Goal: Task Accomplishment & Management: Use online tool/utility

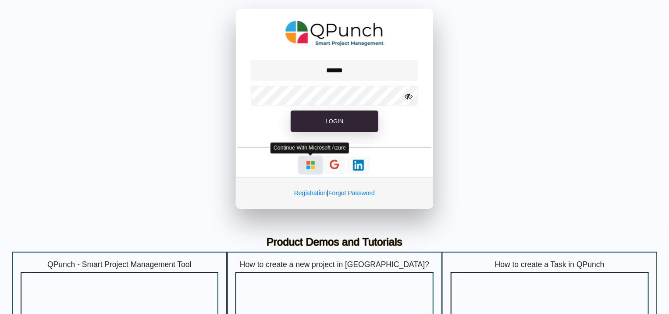
click at [307, 158] on button "button" at bounding box center [310, 165] width 23 height 17
type input "**********"
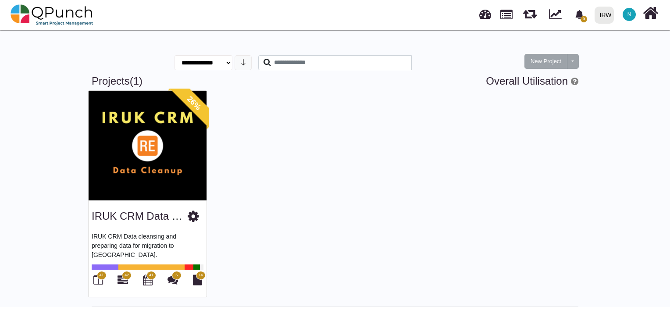
drag, startPoint x: 146, startPoint y: 228, endPoint x: 146, endPoint y: 223, distance: 5.3
click at [146, 223] on div "IRUK CRM Data Clean IRUK CRM Data cleansing and preparing data for migration to…" at bounding box center [148, 248] width 118 height 96
click at [146, 223] on div "IRUK CRM Data Clean" at bounding box center [148, 214] width 112 height 22
click at [139, 217] on link "IRUK CRM Data Clean" at bounding box center [145, 216] width 107 height 12
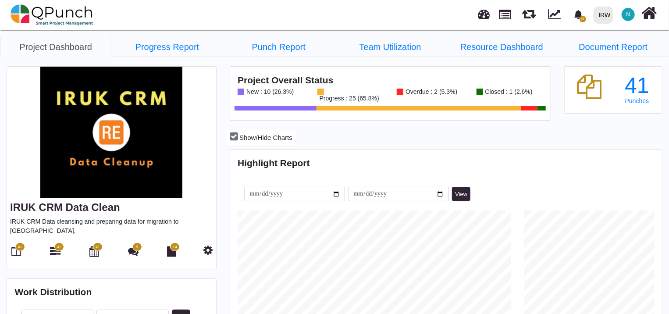
scroll to position [137, 143]
click at [184, 49] on link "Progress Report" at bounding box center [166, 47] width 111 height 20
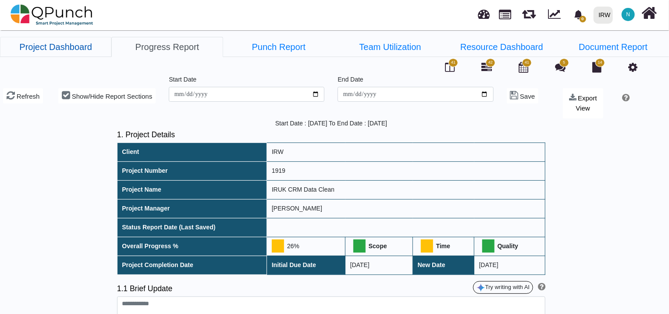
click at [96, 53] on link "Project Dashboard" at bounding box center [55, 47] width 111 height 20
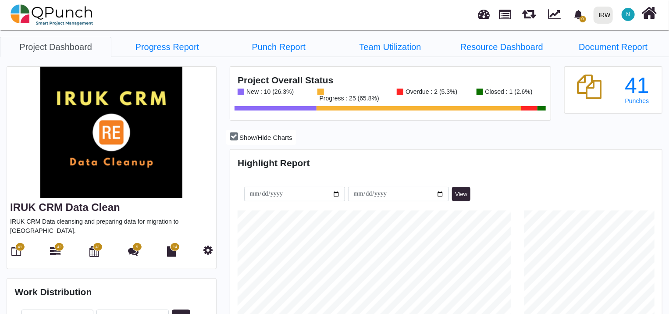
click at [18, 242] on span "41" at bounding box center [20, 246] width 10 height 9
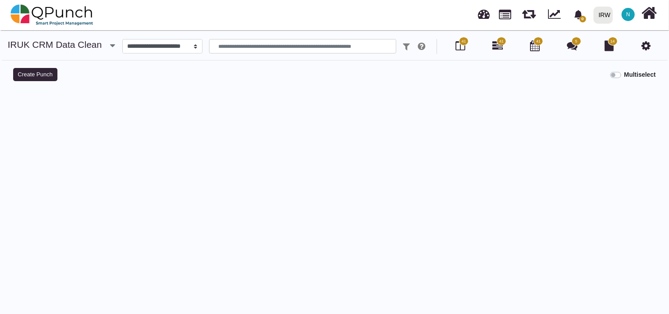
select select
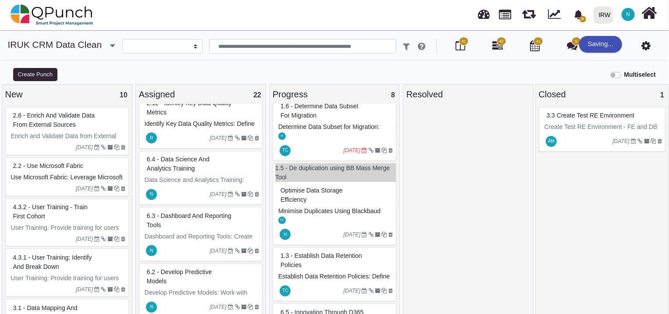
click at [228, 170] on div "6.4 - Data Science and Analytics Training" at bounding box center [202, 164] width 114 height 23
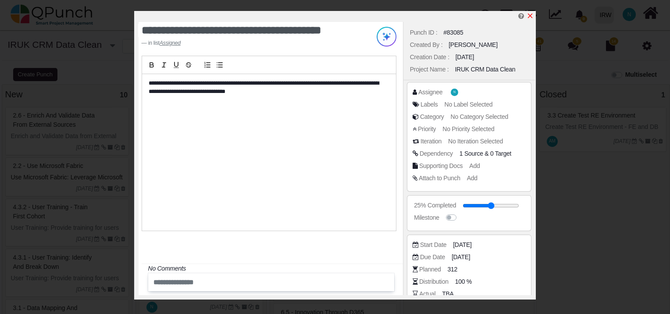
click at [533, 17] on icon "x" at bounding box center [530, 15] width 7 height 7
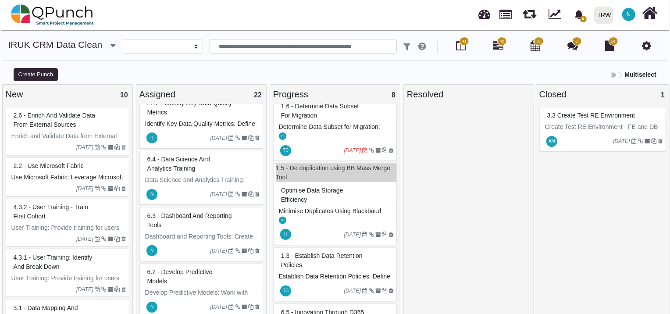
scroll to position [300, 0]
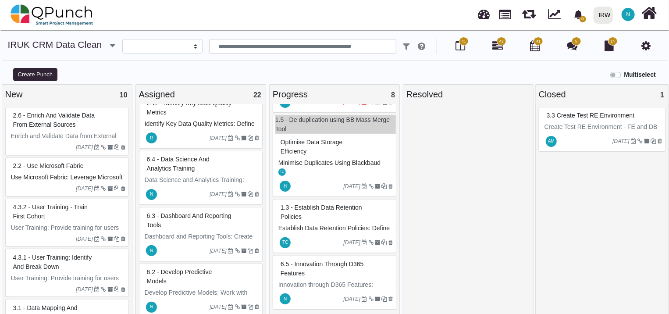
click at [353, 266] on div "6.5 - Innovation through D365 Features" at bounding box center [335, 268] width 114 height 23
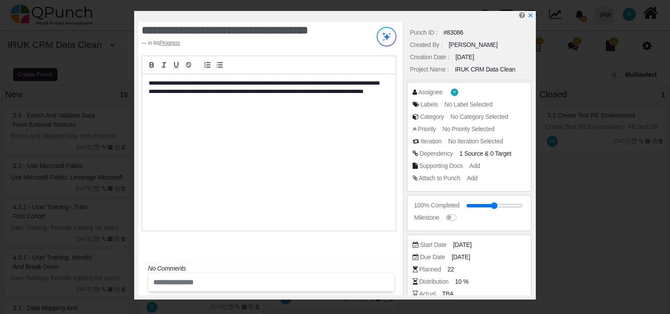
drag, startPoint x: 491, startPoint y: 203, endPoint x: 527, endPoint y: 210, distance: 36.6
click at [523, 207] on input "range" at bounding box center [494, 206] width 57 height 4
drag, startPoint x: 505, startPoint y: 205, endPoint x: 526, endPoint y: 210, distance: 22.0
click at [519, 207] on input "range" at bounding box center [491, 206] width 57 height 4
type input "**"
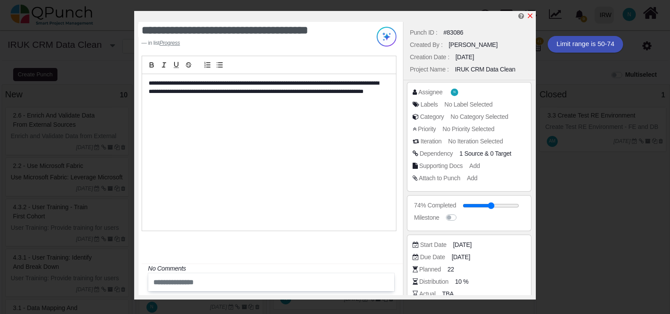
click at [530, 14] on icon "x" at bounding box center [530, 15] width 7 height 7
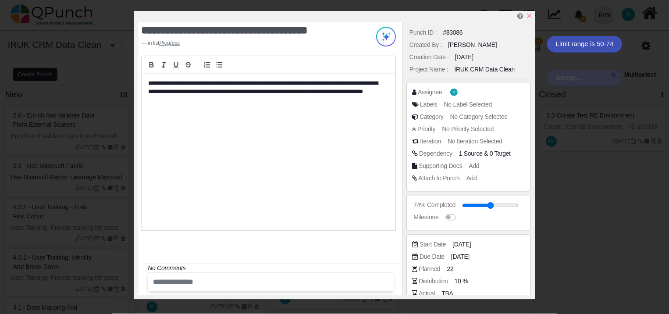
scroll to position [291, 0]
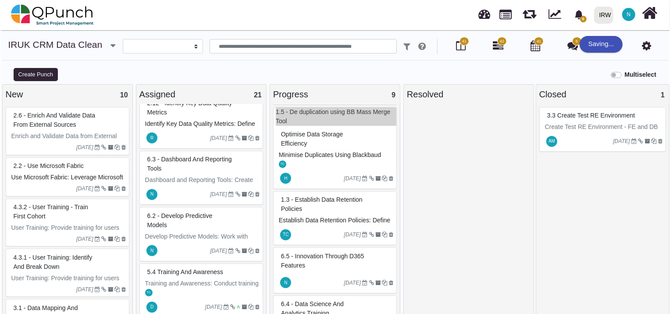
scroll to position [347, 0]
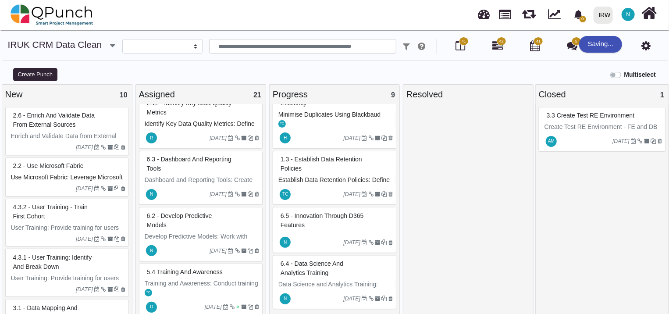
click at [322, 265] on span "6.4 - Data Science and Analytics Training" at bounding box center [312, 268] width 63 height 16
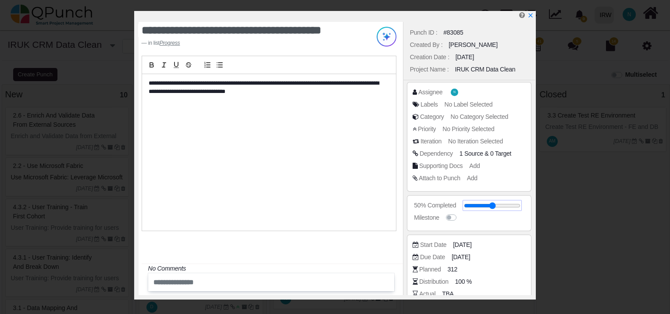
click at [491, 207] on input "range" at bounding box center [492, 206] width 57 height 4
click at [484, 242] on div "Start Date [DATE]" at bounding box center [472, 244] width 118 height 9
click at [473, 244] on span "[DATE]" at bounding box center [463, 244] width 18 height 9
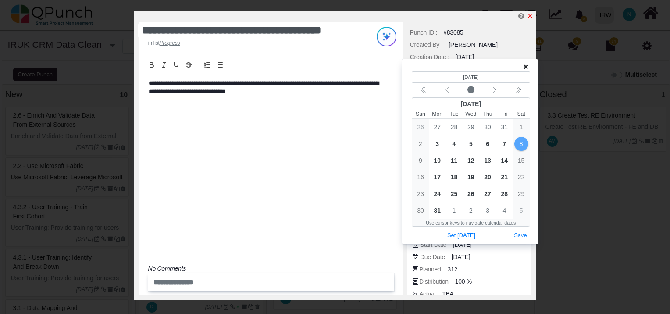
click at [533, 16] on icon "x" at bounding box center [530, 15] width 7 height 7
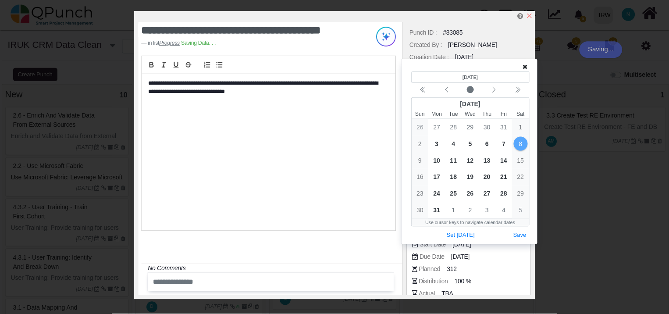
scroll to position [347, 0]
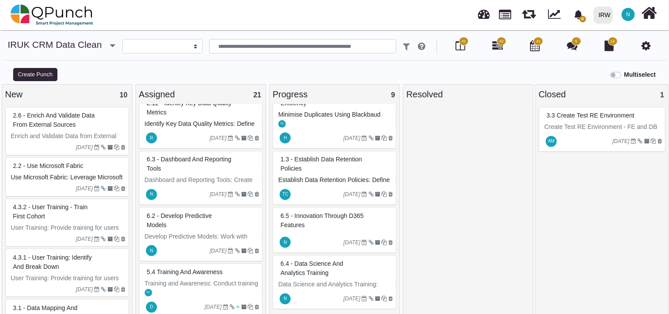
click at [304, 274] on span "6.4 - Data Science and Analytics Training" at bounding box center [312, 268] width 63 height 16
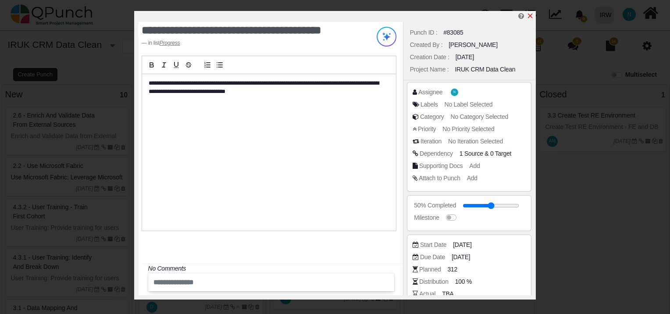
click at [533, 15] on icon "x" at bounding box center [530, 15] width 7 height 7
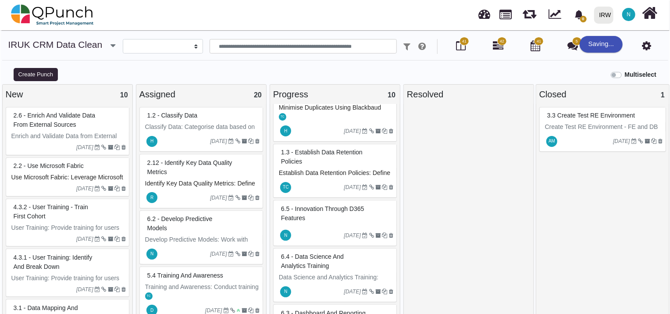
scroll to position [403, 0]
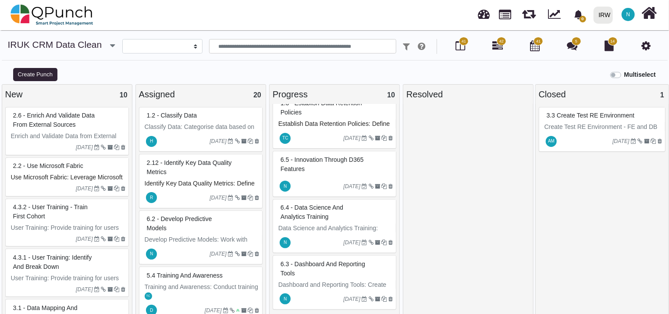
click at [349, 274] on div "6.3 - Dashboard and Reporting Tools" at bounding box center [335, 268] width 114 height 23
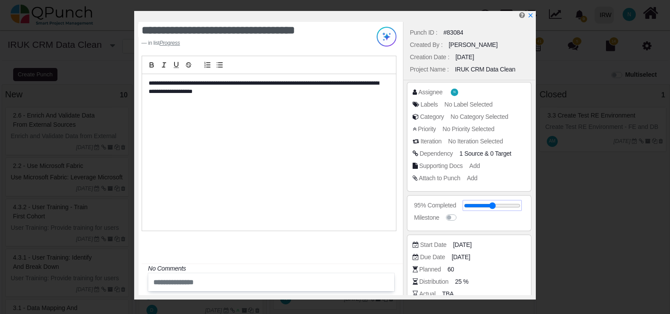
drag, startPoint x: 492, startPoint y: 205, endPoint x: 517, endPoint y: 204, distance: 25.9
click at [517, 204] on input "range" at bounding box center [492, 206] width 57 height 4
drag, startPoint x: 500, startPoint y: 206, endPoint x: 495, endPoint y: 207, distance: 5.9
click at [495, 207] on input "range" at bounding box center [492, 206] width 57 height 4
type input "**"
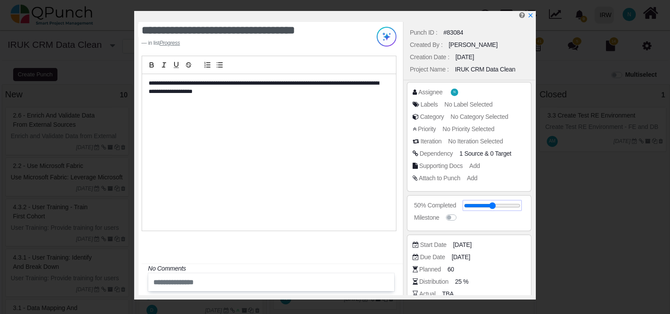
click at [492, 207] on input "range" at bounding box center [492, 206] width 57 height 4
click at [533, 16] on icon "x" at bounding box center [530, 15] width 7 height 7
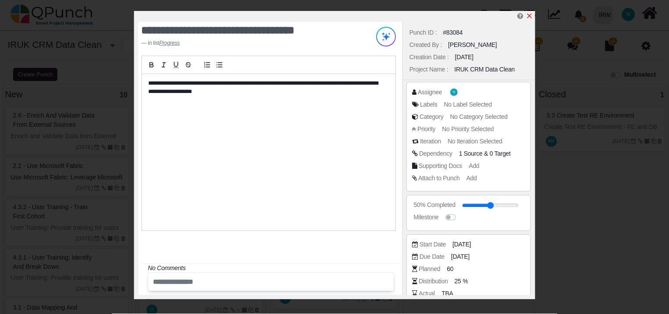
scroll to position [396, 0]
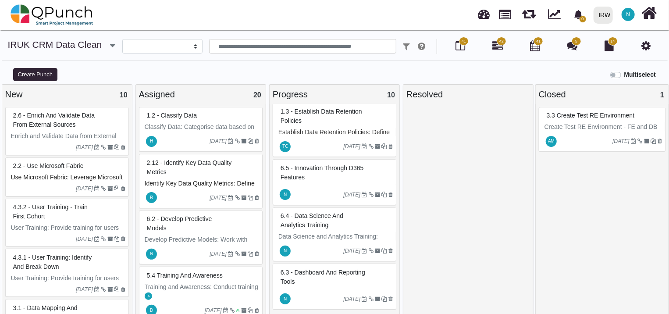
click at [265, 130] on div "1.2 - Classify Data Classify Data: Categorise data based on its value, usage, a…" at bounding box center [201, 209] width 130 height 211
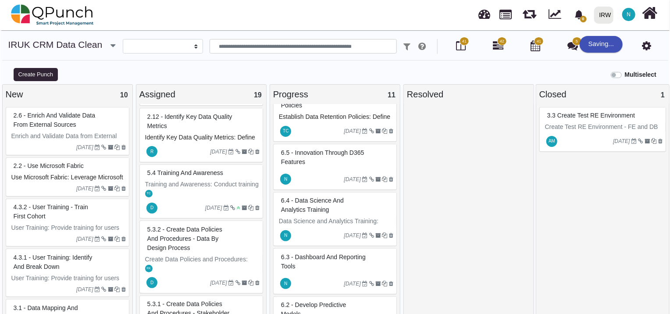
scroll to position [452, 0]
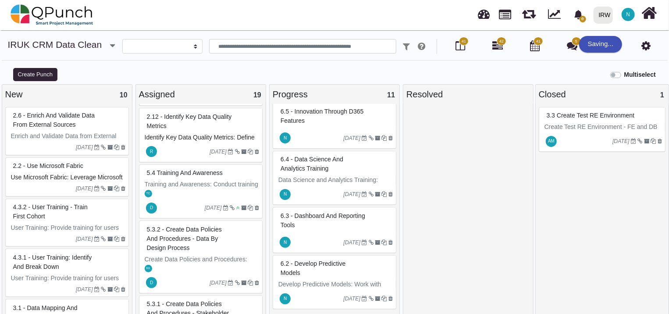
click at [345, 269] on div "6.2 - Develop Predictive Models" at bounding box center [335, 268] width 114 height 23
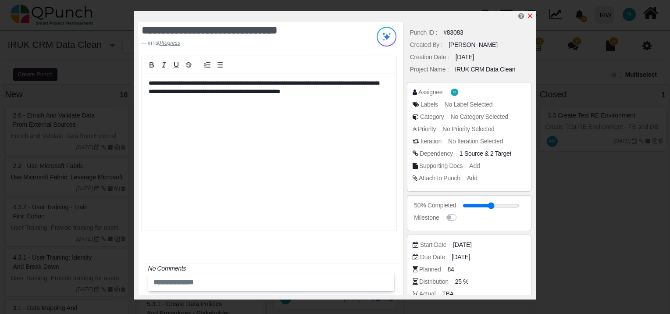
click at [528, 17] on icon "x" at bounding box center [530, 15] width 7 height 7
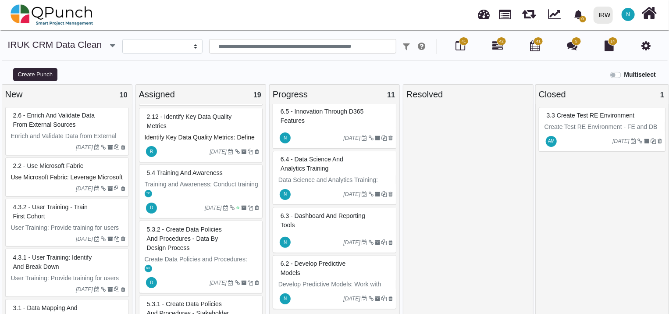
click at [329, 276] on div "6.2 - Develop Predictive Models" at bounding box center [335, 268] width 114 height 23
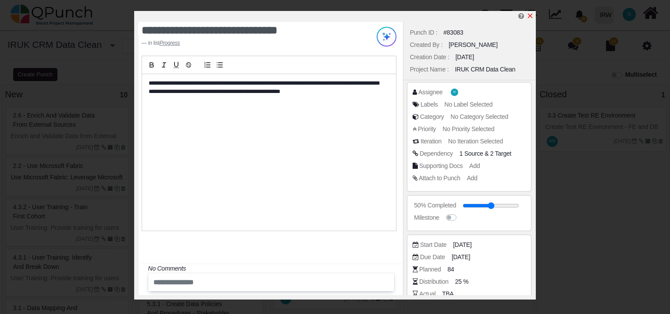
click at [530, 17] on icon "x" at bounding box center [530, 15] width 7 height 7
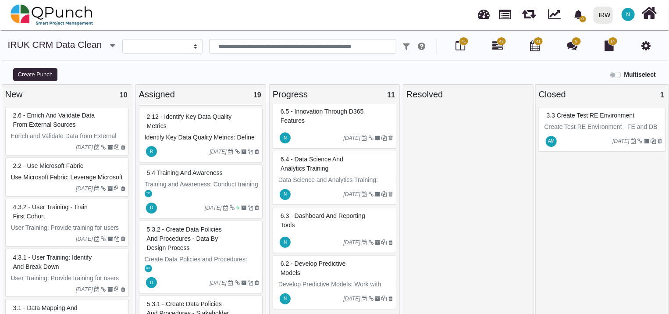
click at [326, 275] on div "6.2 - Develop Predictive Models" at bounding box center [335, 268] width 114 height 23
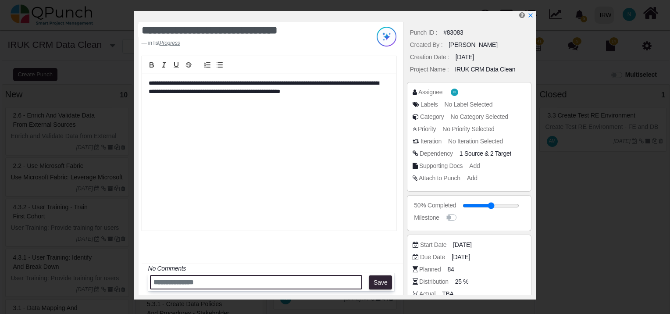
click at [274, 284] on input "text" at bounding box center [256, 282] width 212 height 14
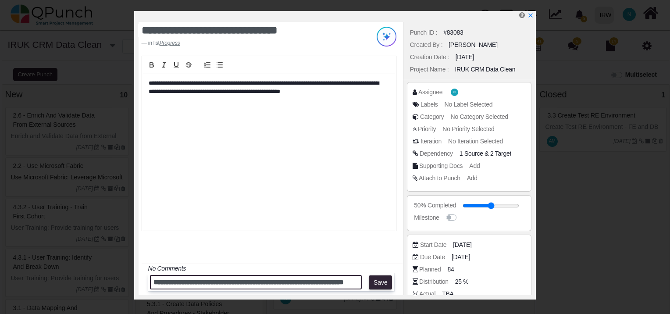
scroll to position [0, 19]
type input "**********"
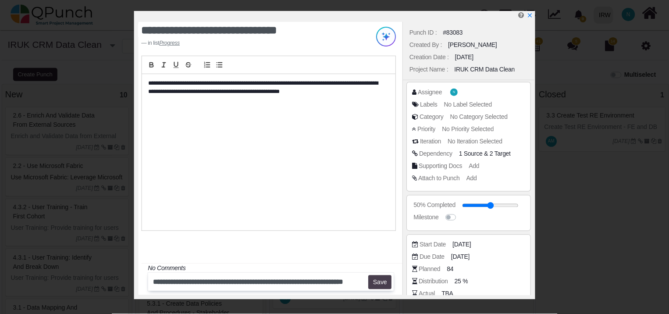
scroll to position [0, 0]
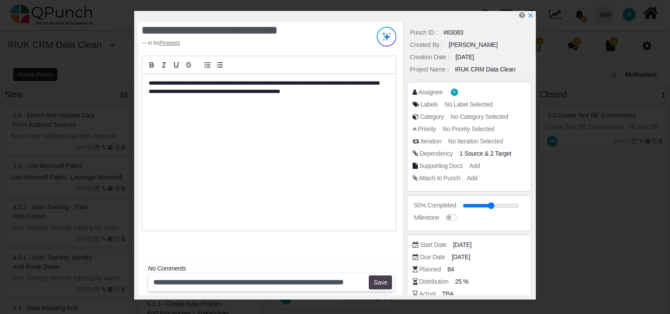
click at [380, 276] on button "Save" at bounding box center [380, 282] width 23 height 14
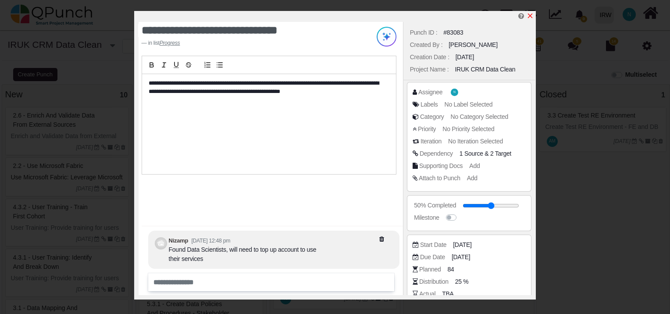
click at [530, 16] on icon "x" at bounding box center [530, 16] width 5 height 5
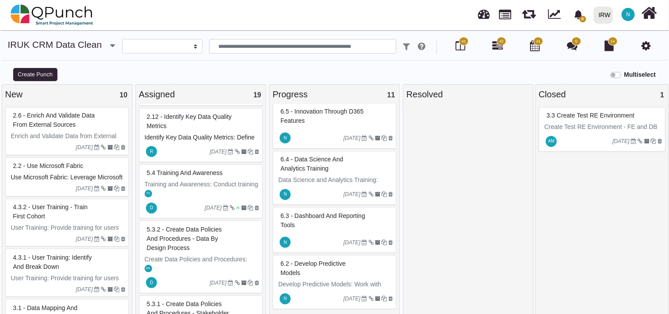
click at [265, 143] on div "Assigned 19 1.2 - Classify Data Classify Data: Categorise data based on its val…" at bounding box center [201, 203] width 134 height 239
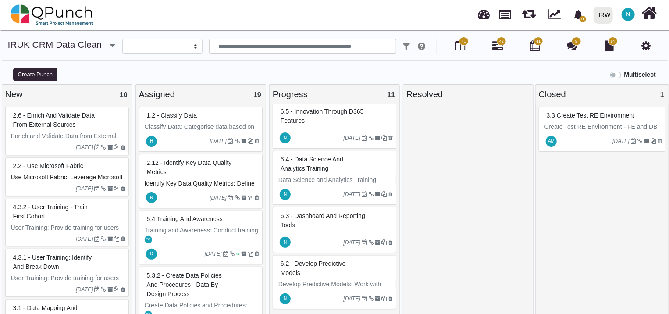
click at [73, 162] on span "2.2 - ﻿﻿Use Microsoft Fabric" at bounding box center [48, 165] width 70 height 7
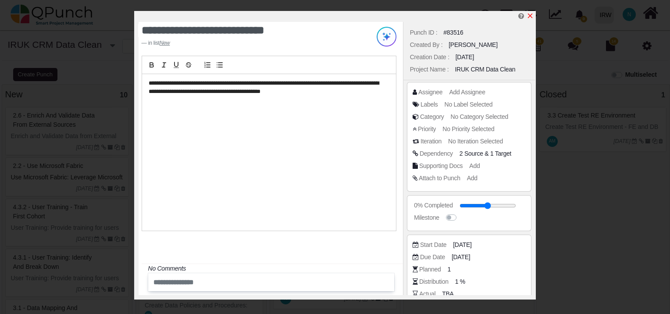
click at [530, 15] on icon "x" at bounding box center [530, 15] width 7 height 7
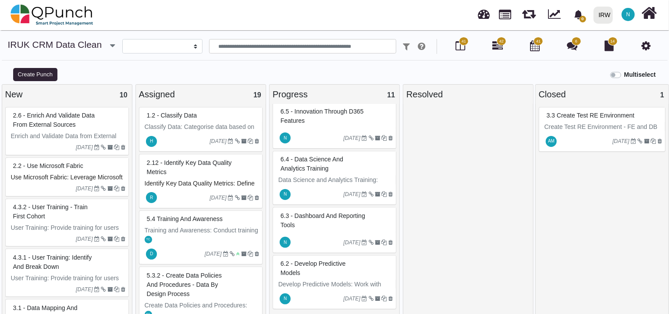
click at [102, 171] on div "2.2 - ﻿﻿Use Microsoft Fabric" at bounding box center [68, 166] width 114 height 14
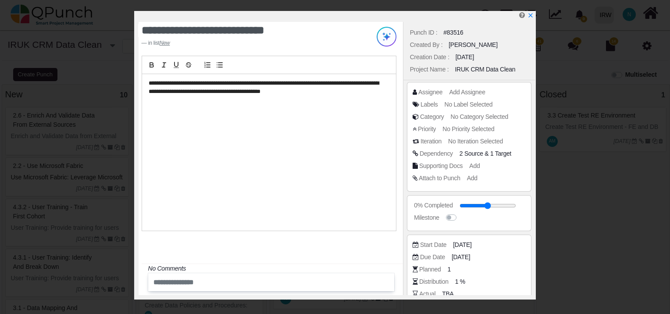
click at [343, 188] on div "**********" at bounding box center [269, 152] width 254 height 157
click at [463, 93] on span "Add Assignee" at bounding box center [468, 92] width 36 height 7
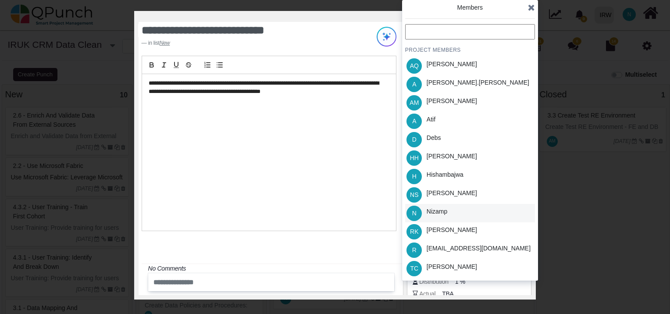
click at [439, 207] on div "Nizamp" at bounding box center [437, 211] width 21 height 9
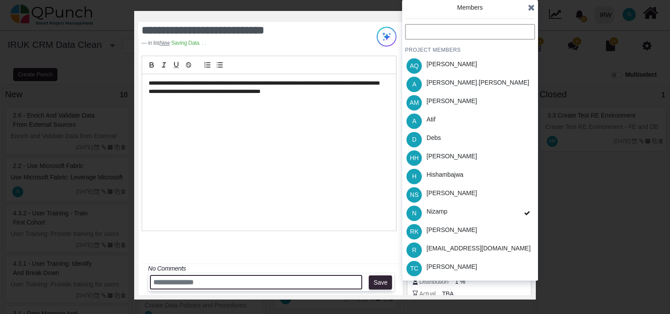
click at [279, 282] on input "text" at bounding box center [256, 282] width 212 height 14
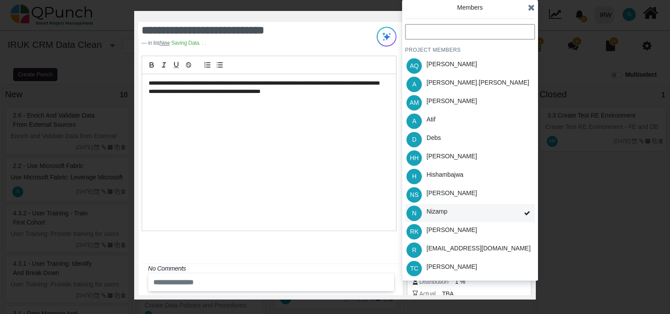
click at [443, 210] on div "Nizamp" at bounding box center [437, 211] width 21 height 9
click at [443, 210] on div "PROJECT MEMBERS AQ [PERSON_NAME] A [PERSON_NAME].[PERSON_NAME] AM [PERSON_NAME]…" at bounding box center [470, 150] width 130 height 253
click at [443, 210] on div "Nizamp" at bounding box center [437, 211] width 21 height 9
click at [528, 7] on icon at bounding box center [531, 7] width 7 height 9
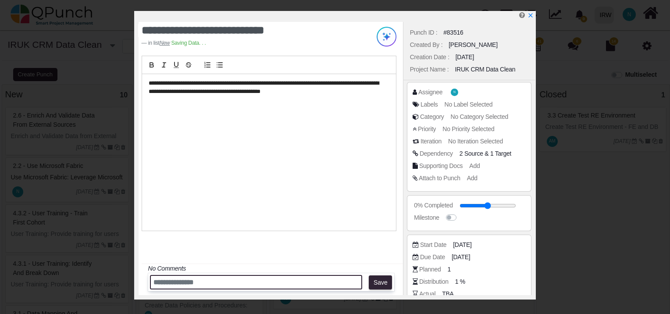
click at [225, 284] on input "text" at bounding box center [256, 282] width 212 height 14
click at [225, 284] on input "*" at bounding box center [256, 282] width 212 height 14
drag, startPoint x: 225, startPoint y: 284, endPoint x: 232, endPoint y: 281, distance: 7.7
click at [232, 281] on input "**" at bounding box center [256, 282] width 212 height 14
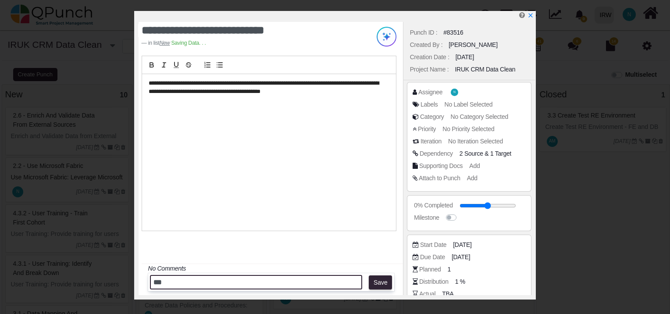
click at [232, 281] on input "***" at bounding box center [256, 282] width 212 height 14
click at [175, 283] on input "***" at bounding box center [256, 282] width 212 height 14
click at [175, 283] on input "****" at bounding box center [256, 282] width 212 height 14
click at [196, 283] on input "*****" at bounding box center [256, 282] width 212 height 14
drag, startPoint x: 196, startPoint y: 283, endPoint x: 129, endPoint y: 277, distance: 66.5
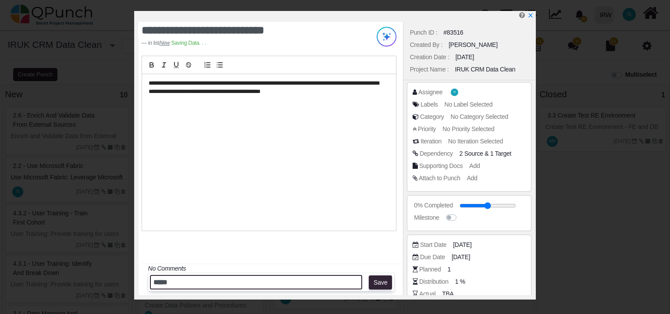
click at [129, 277] on div "**********" at bounding box center [335, 157] width 670 height 314
paste input "**********"
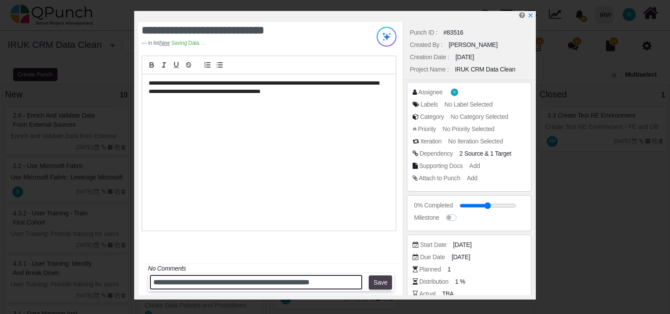
type input "**********"
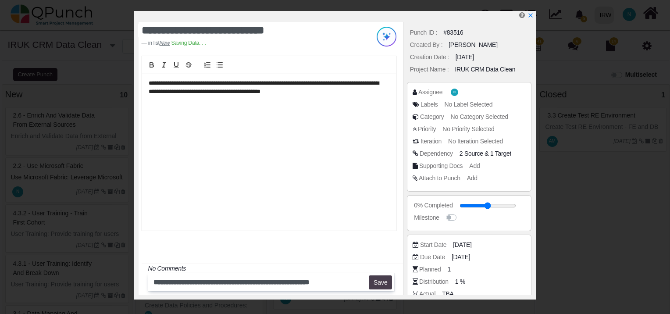
click at [382, 282] on button "Save" at bounding box center [380, 282] width 23 height 14
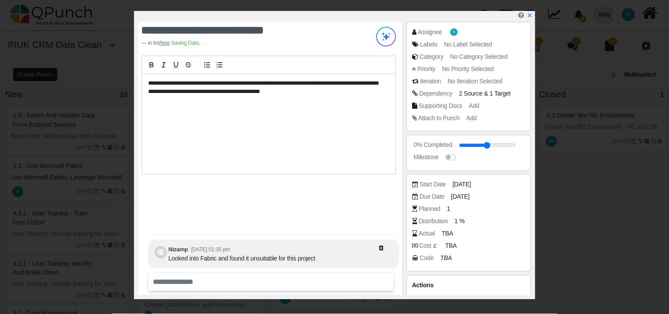
scroll to position [84, 0]
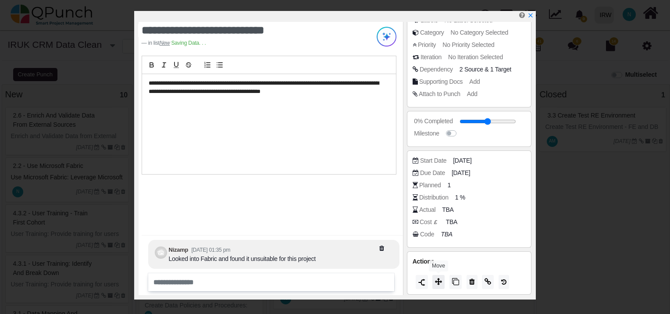
click at [439, 276] on button at bounding box center [438, 282] width 12 height 14
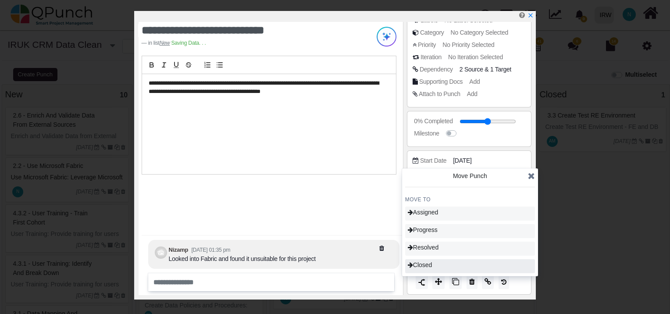
click at [439, 267] on div "Closed" at bounding box center [470, 266] width 130 height 14
type input "***"
